Goal: Transaction & Acquisition: Purchase product/service

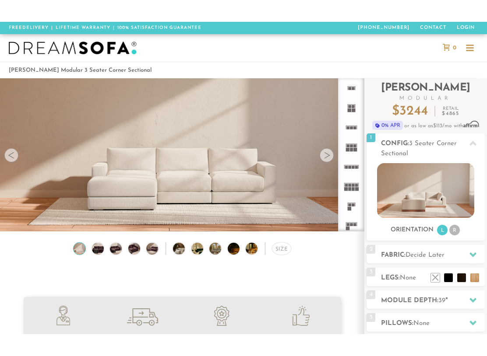
scroll to position [18, 0]
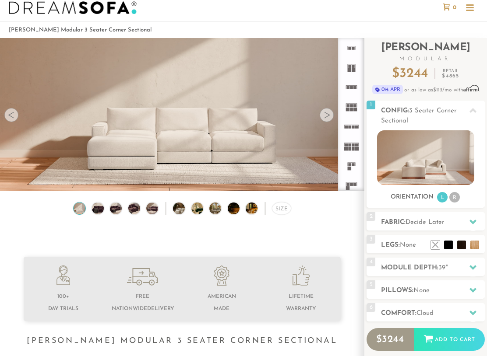
click at [462, 247] on li at bounding box center [461, 245] width 9 height 9
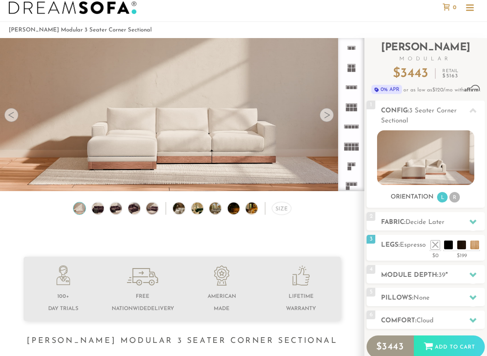
click at [468, 261] on div "3 Legs: Espresso $0 $199 Nailheads:" at bounding box center [425, 248] width 118 height 26
click at [448, 246] on li at bounding box center [448, 245] width 9 height 9
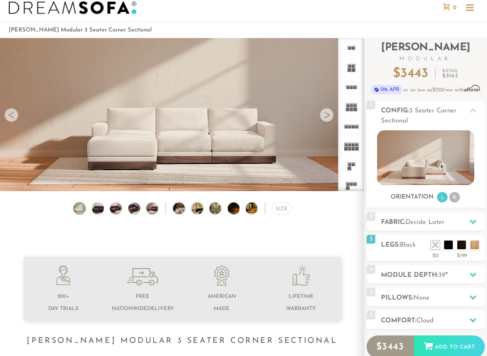
click at [475, 248] on li at bounding box center [474, 245] width 9 height 9
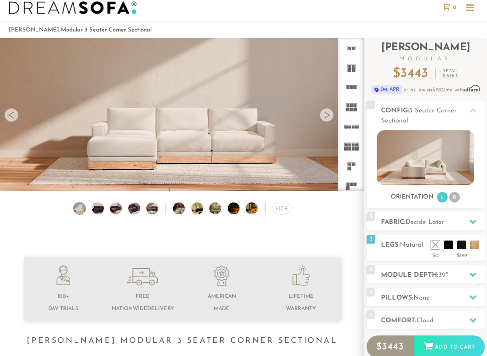
click at [433, 249] on li at bounding box center [435, 245] width 9 height 9
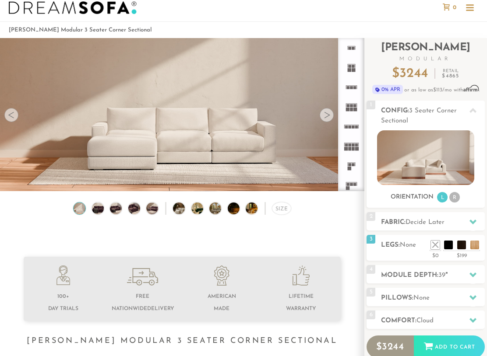
click at [417, 260] on div "3 Legs: None $0 $199 Nailheads:" at bounding box center [425, 248] width 118 height 26
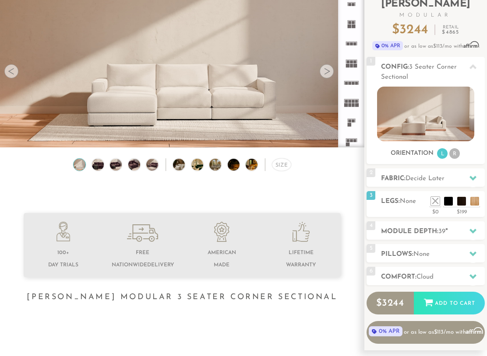
scroll to position [62, 0]
click at [475, 278] on icon at bounding box center [472, 276] width 7 height 7
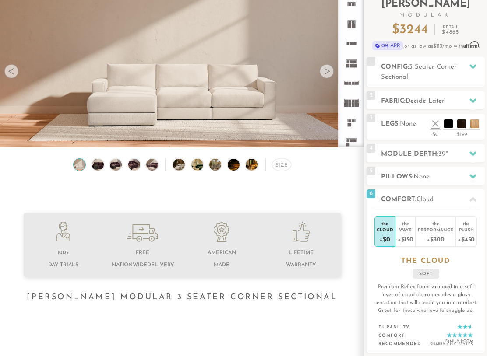
click at [469, 236] on div "+$450" at bounding box center [466, 239] width 17 height 13
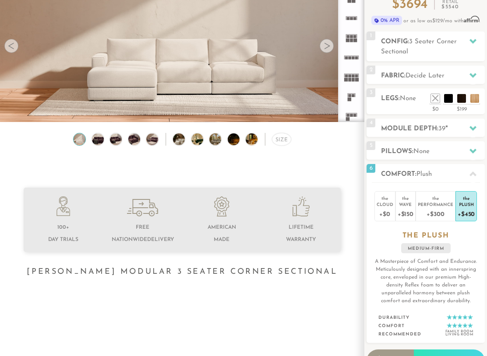
scroll to position [88, 0]
click at [405, 211] on div "+$150" at bounding box center [406, 214] width 16 height 13
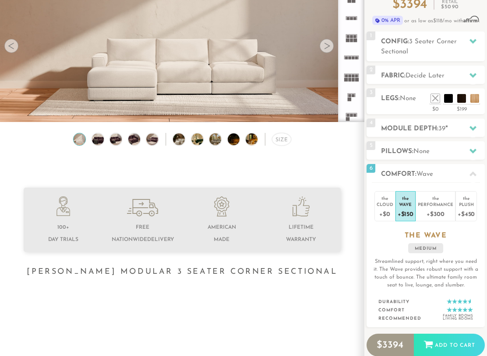
click at [440, 204] on div "Performance" at bounding box center [435, 204] width 35 height 6
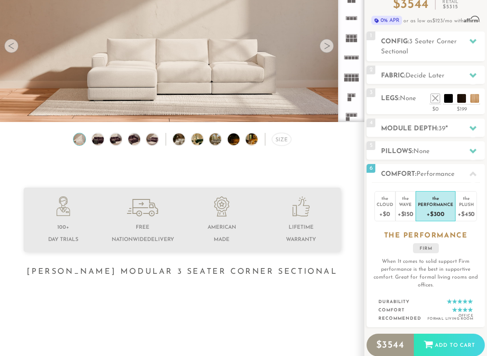
click at [470, 207] on div "Plush" at bounding box center [466, 204] width 17 height 6
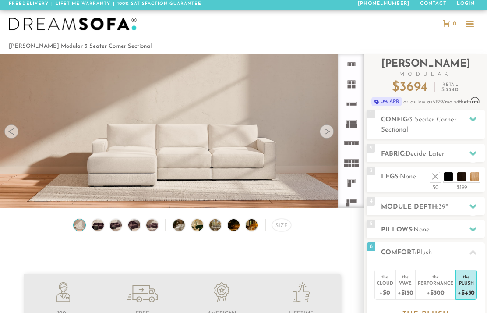
scroll to position [0, 0]
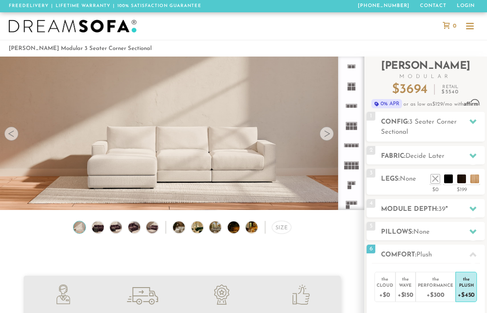
click at [475, 152] on icon at bounding box center [472, 155] width 7 height 7
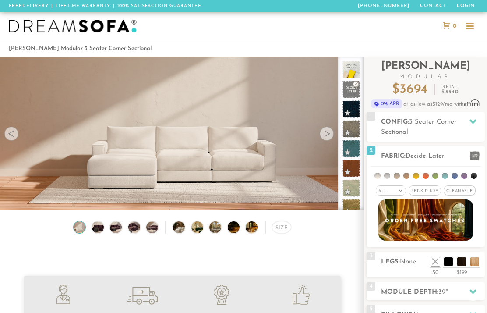
click at [376, 176] on li at bounding box center [377, 176] width 6 height 6
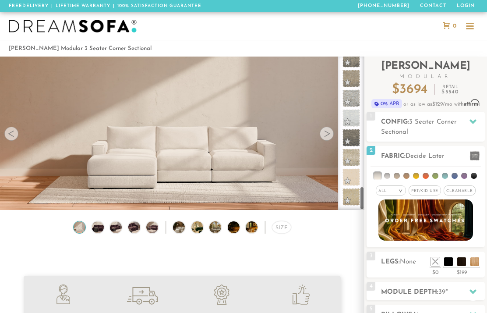
scroll to position [838, 0]
click at [324, 236] on div "Size" at bounding box center [182, 229] width 364 height 17
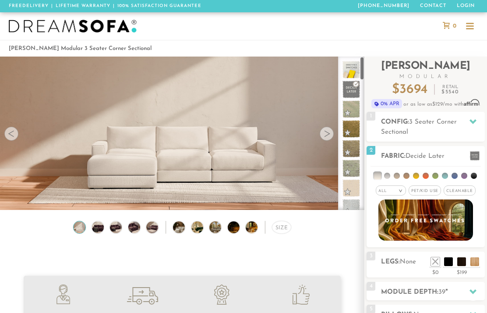
scroll to position [0, 0]
